Goal: Information Seeking & Learning: Learn about a topic

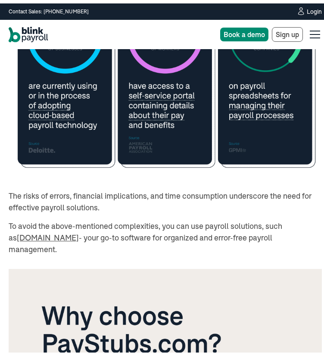
scroll to position [2721, 0]
click at [78, 173] on img at bounding box center [166, 74] width 314 height 198
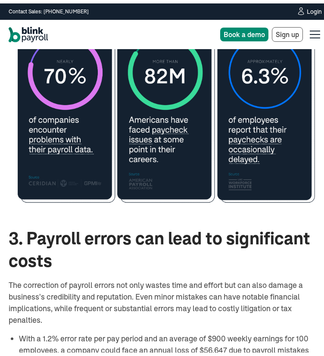
scroll to position [1172, 0]
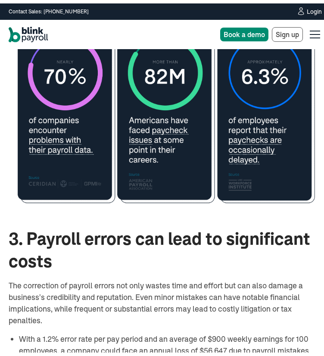
click at [62, 186] on img at bounding box center [166, 109] width 314 height 204
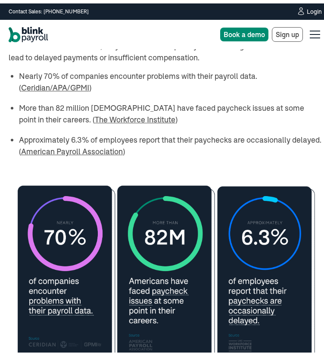
scroll to position [1011, 0]
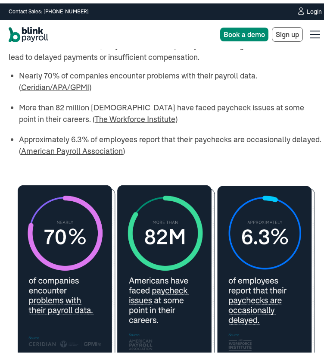
click at [82, 89] on link "Ceridian/APA/GPMI" at bounding box center [55, 84] width 68 height 10
click at [118, 121] on link "The Workforce Institute" at bounding box center [135, 116] width 81 height 10
click at [120, 60] on p "Payroll errors are more common than one might assume. Despite the desire of com…" at bounding box center [166, 42] width 314 height 35
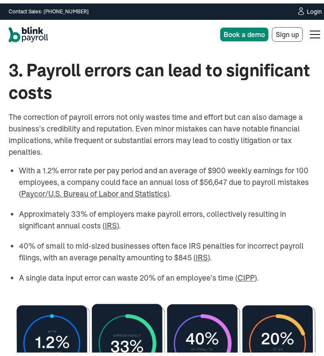
scroll to position [1340, 0]
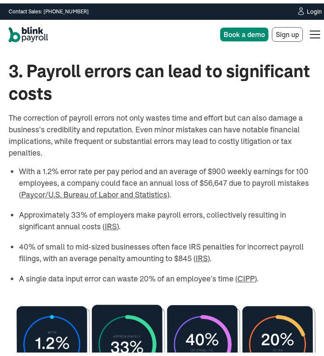
click at [204, 155] on p "The correction of payroll errors not only wastes time and effort but can also d…" at bounding box center [166, 132] width 314 height 47
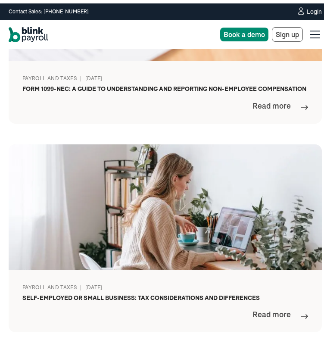
scroll to position [3704, 0]
